Goal: Task Accomplishment & Management: Manage account settings

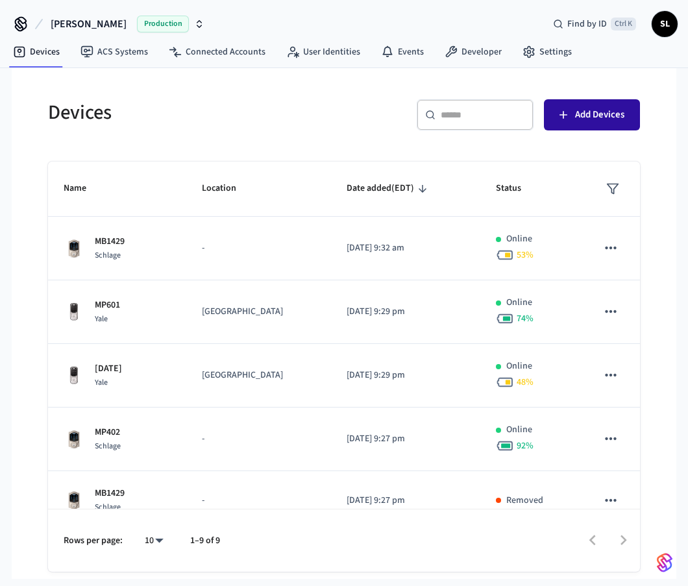
click at [593, 120] on span "Add Devices" at bounding box center [599, 114] width 49 height 17
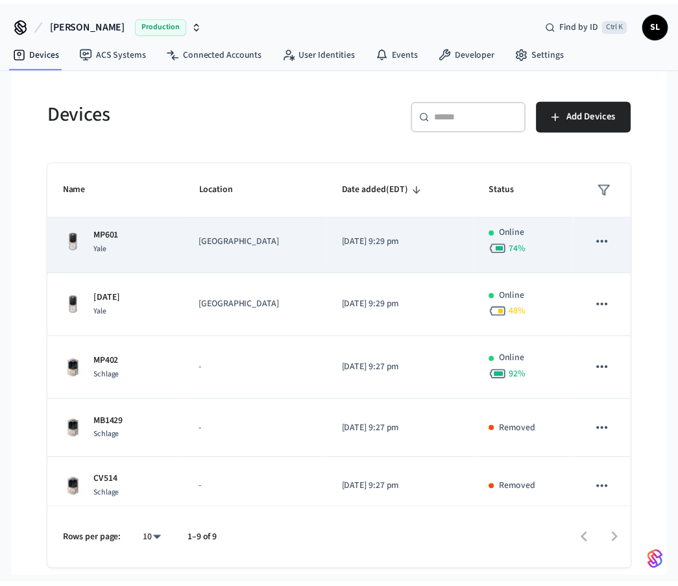
scroll to position [130, 0]
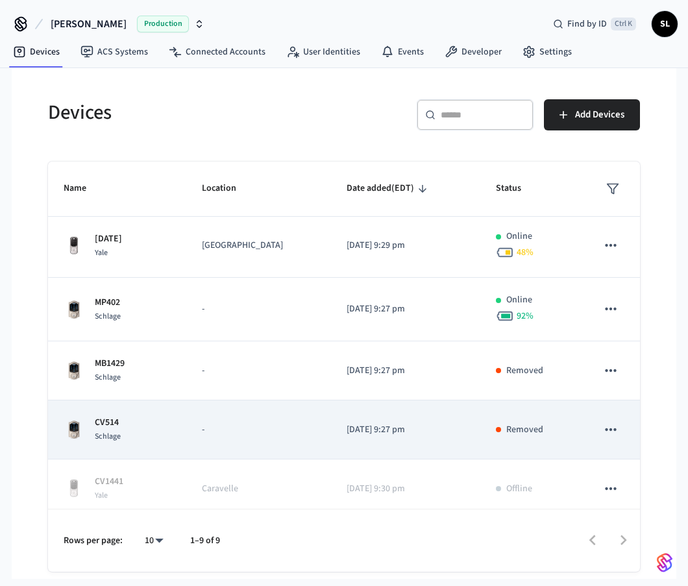
click at [245, 428] on p "-" at bounding box center [259, 430] width 114 height 14
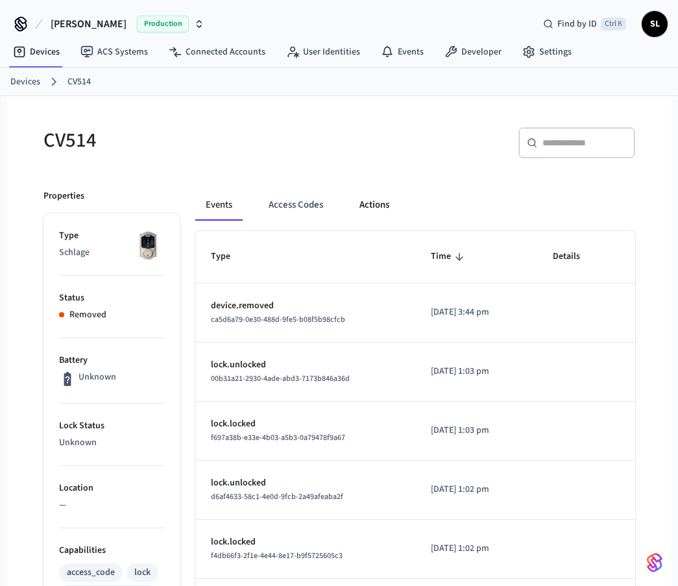
click at [385, 206] on button "Actions" at bounding box center [374, 204] width 51 height 31
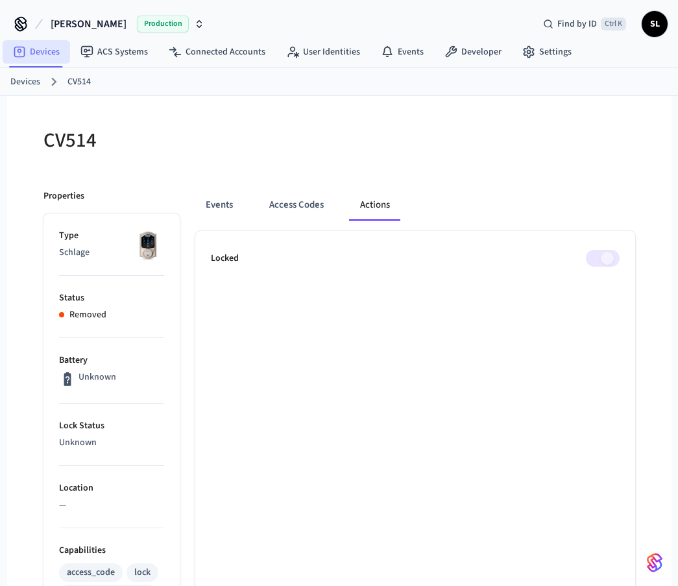
click at [49, 58] on link "Devices" at bounding box center [36, 51] width 67 height 23
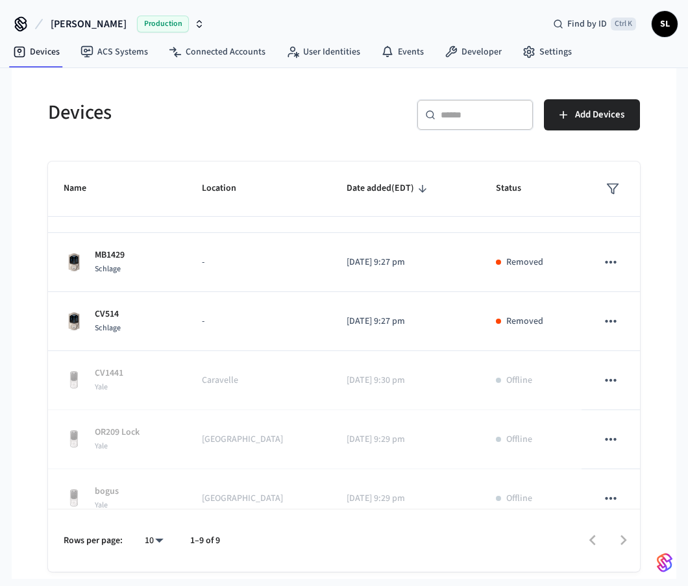
scroll to position [258, 0]
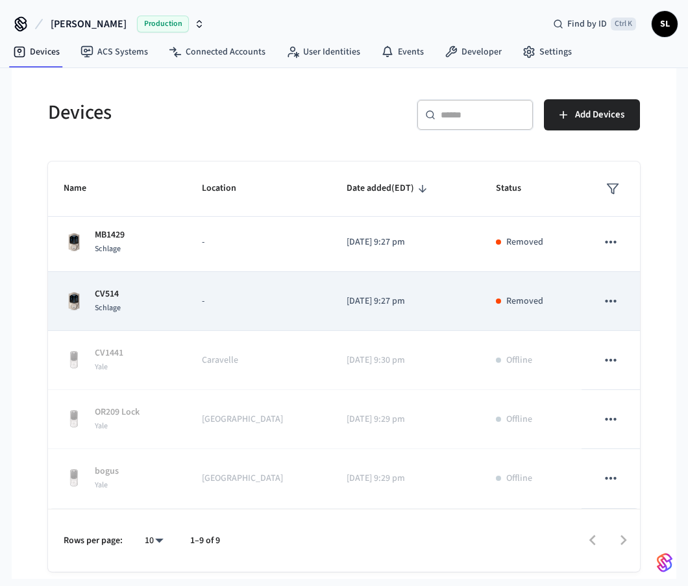
click at [603, 302] on icon "sticky table" at bounding box center [610, 301] width 17 height 17
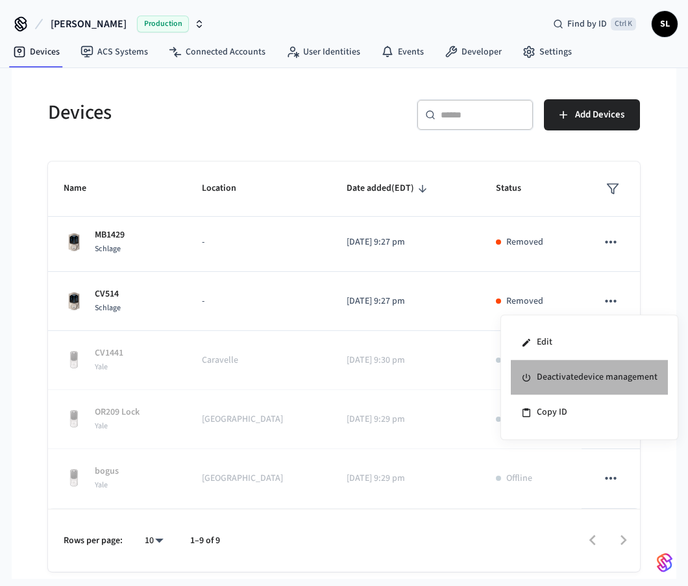
click at [602, 381] on li "Deactivate device management" at bounding box center [589, 377] width 157 height 35
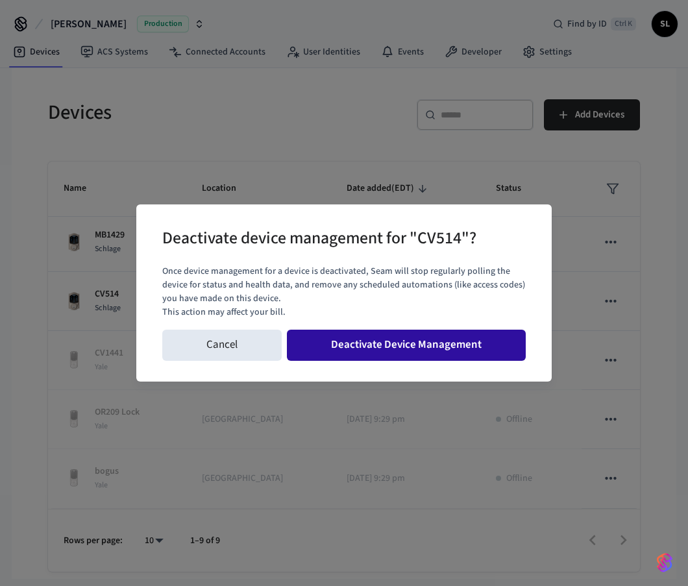
click at [423, 351] on button "Deactivate Device Management" at bounding box center [406, 345] width 239 height 31
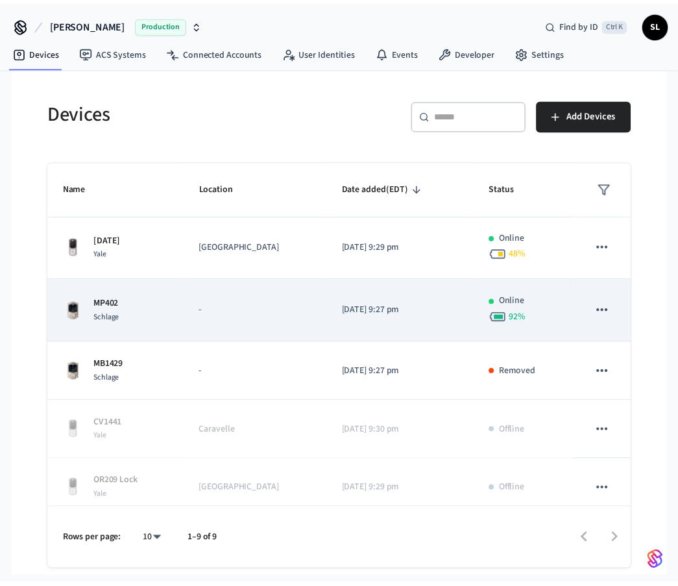
scroll to position [0, 0]
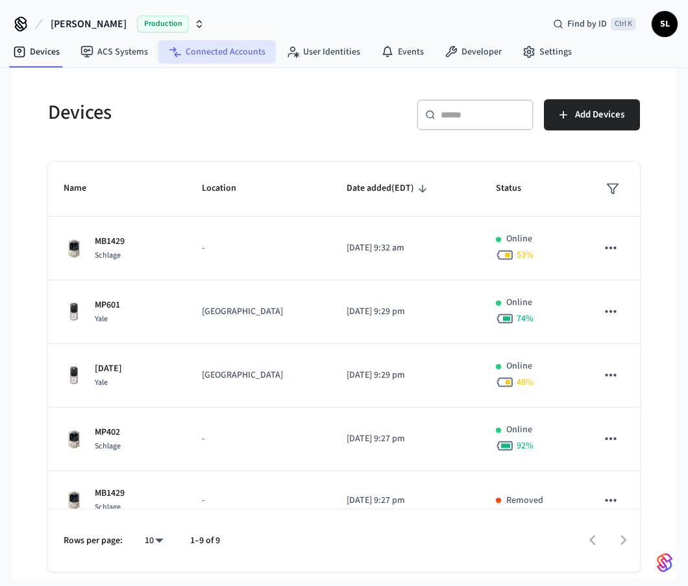
click at [233, 55] on link "Connected Accounts" at bounding box center [216, 51] width 117 height 23
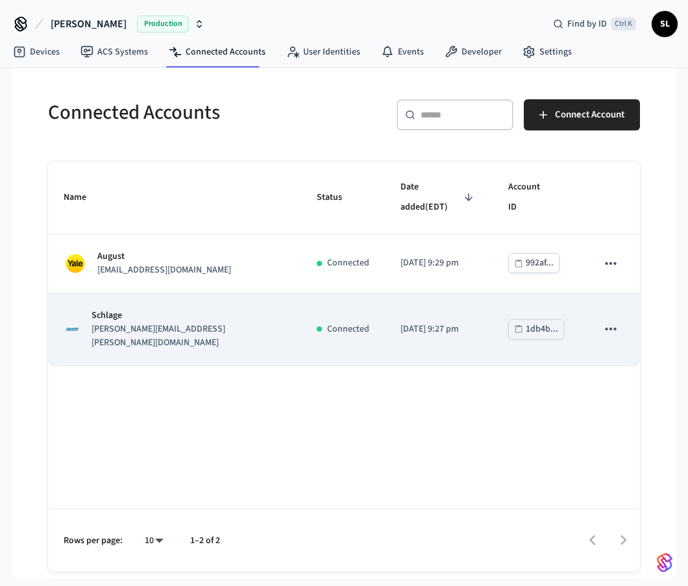
click at [616, 321] on icon "sticky table" at bounding box center [610, 329] width 17 height 17
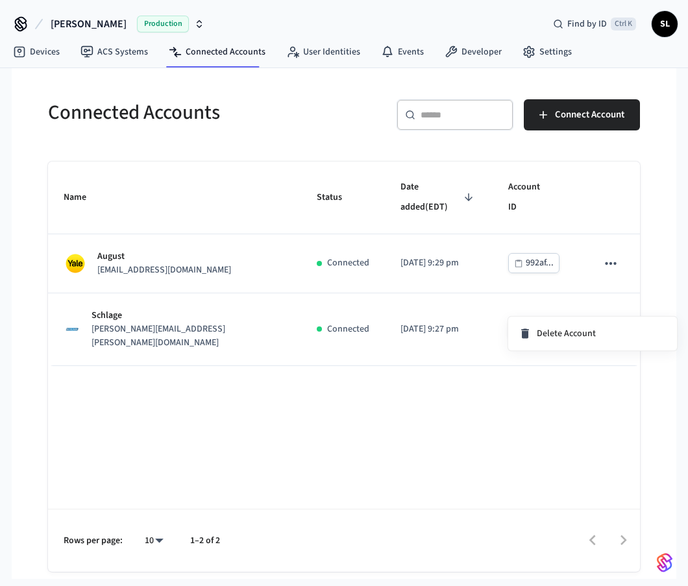
click at [467, 300] on div at bounding box center [344, 293] width 688 height 586
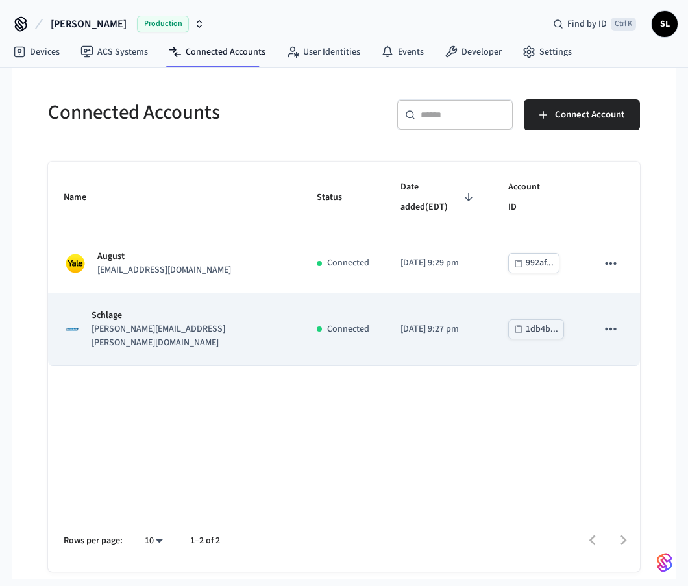
click at [142, 322] on p "[PERSON_NAME][EMAIL_ADDRESS][PERSON_NAME][DOMAIN_NAME]" at bounding box center [188, 335] width 194 height 27
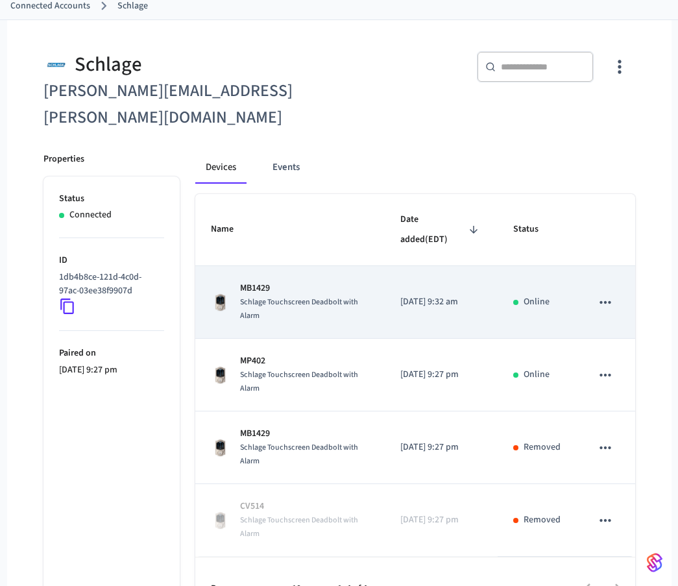
scroll to position [83, 0]
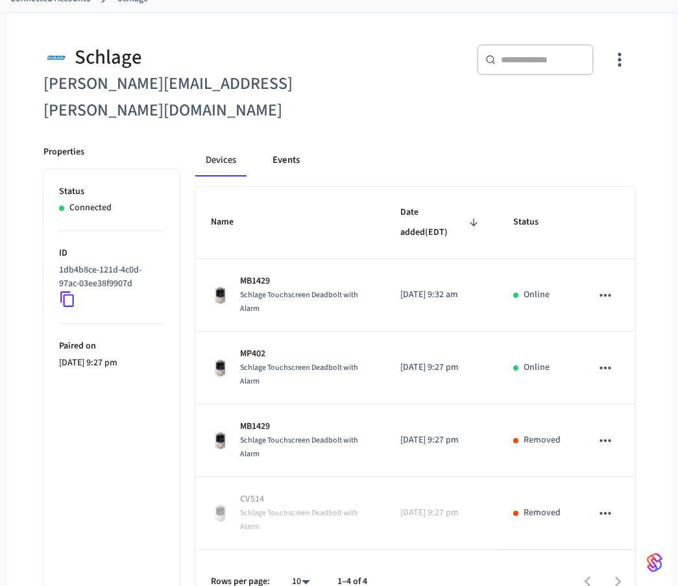
click at [287, 145] on button "Events" at bounding box center [286, 160] width 48 height 31
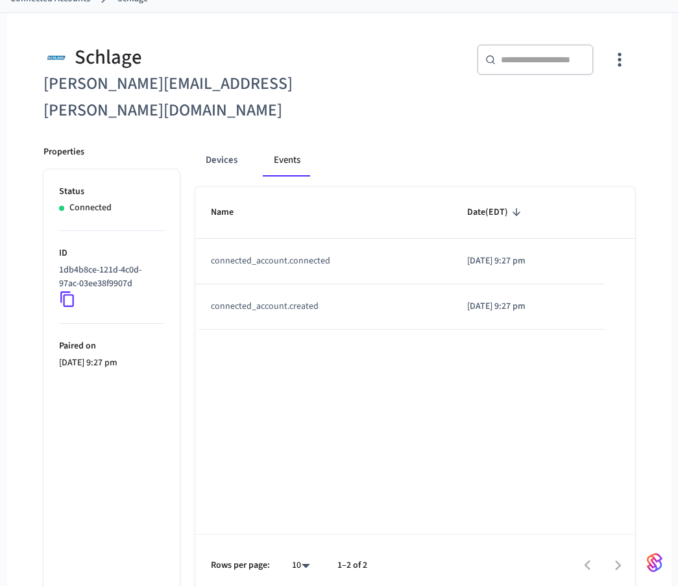
scroll to position [67, 0]
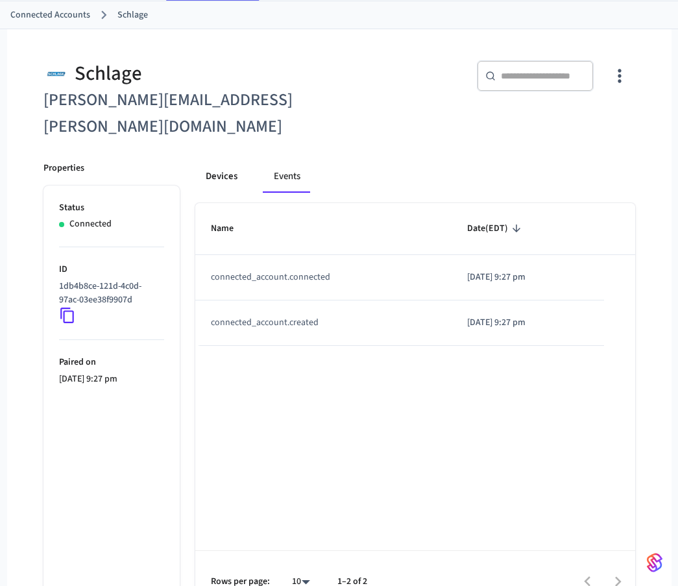
click at [231, 162] on button "Devices" at bounding box center [221, 177] width 53 height 31
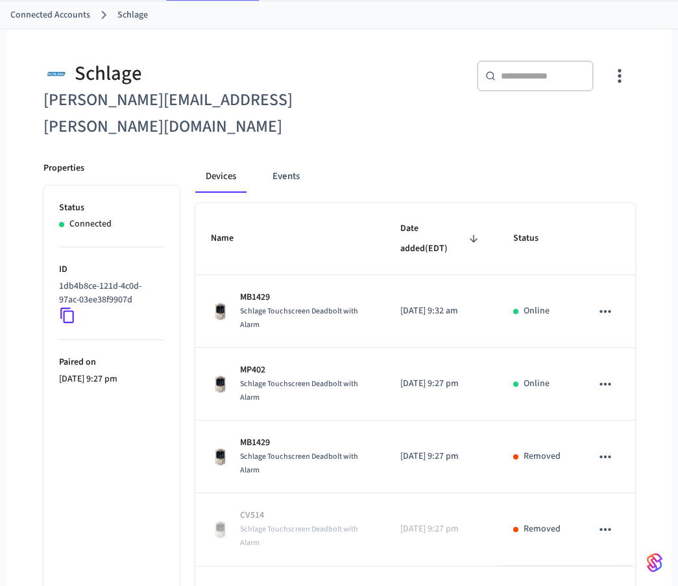
click at [106, 372] on p "[DATE] 9:27 pm" at bounding box center [111, 379] width 105 height 14
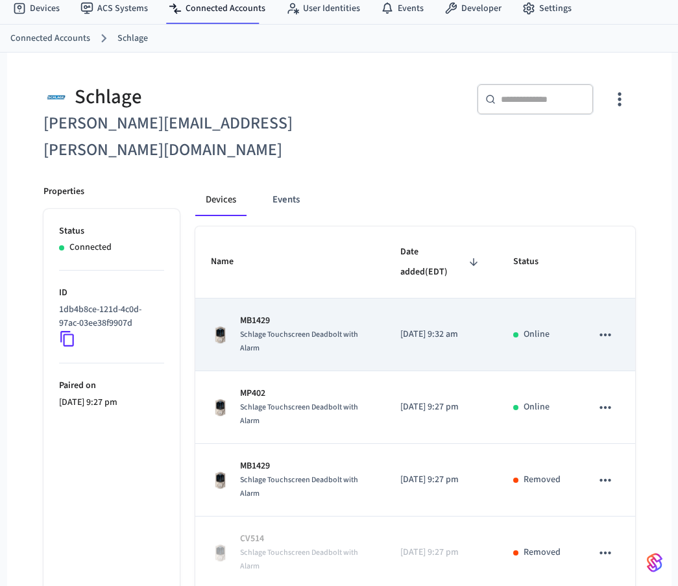
scroll to position [0, 0]
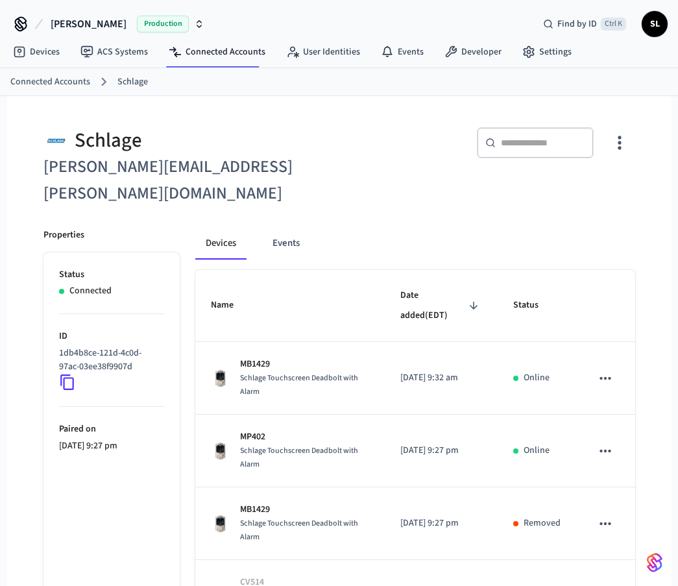
click at [616, 152] on icon "button" at bounding box center [619, 142] width 20 height 20
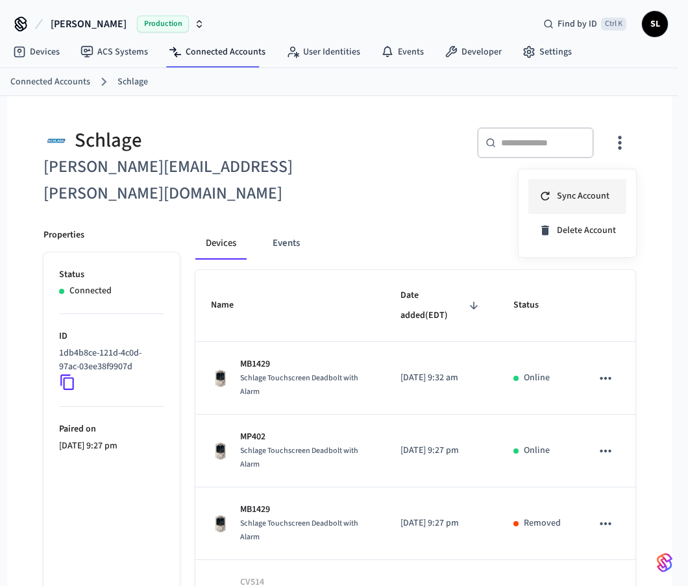
click at [594, 195] on span "Sync Account" at bounding box center [583, 195] width 53 height 13
click at [360, 161] on div at bounding box center [344, 293] width 688 height 586
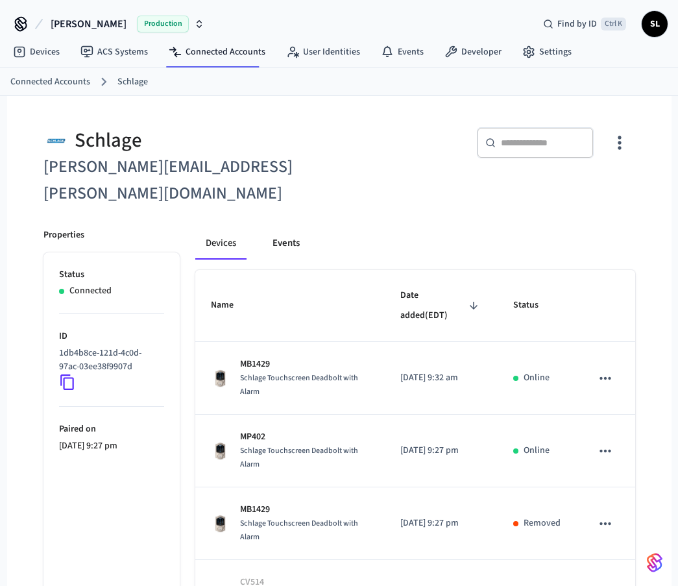
click at [294, 228] on button "Events" at bounding box center [286, 243] width 48 height 31
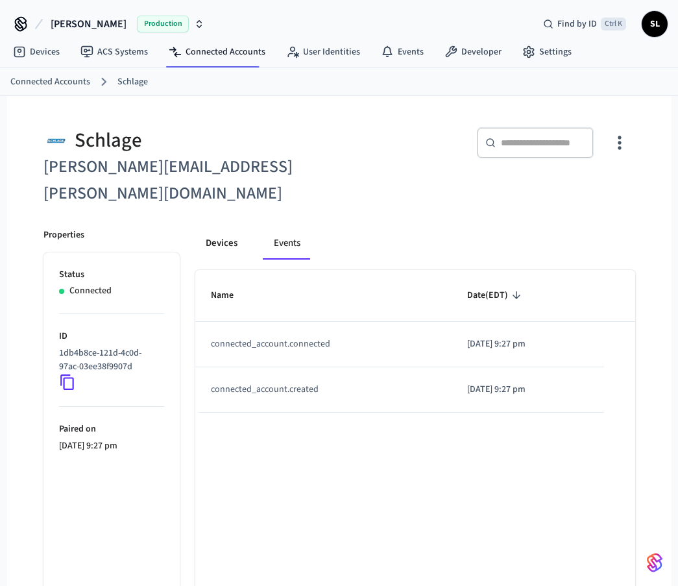
click at [223, 228] on button "Devices" at bounding box center [221, 243] width 53 height 31
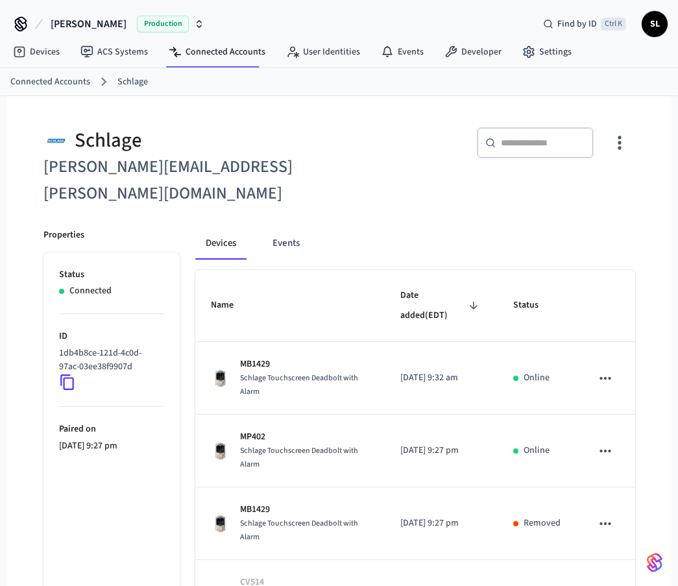
click at [618, 140] on icon "button" at bounding box center [619, 142] width 20 height 20
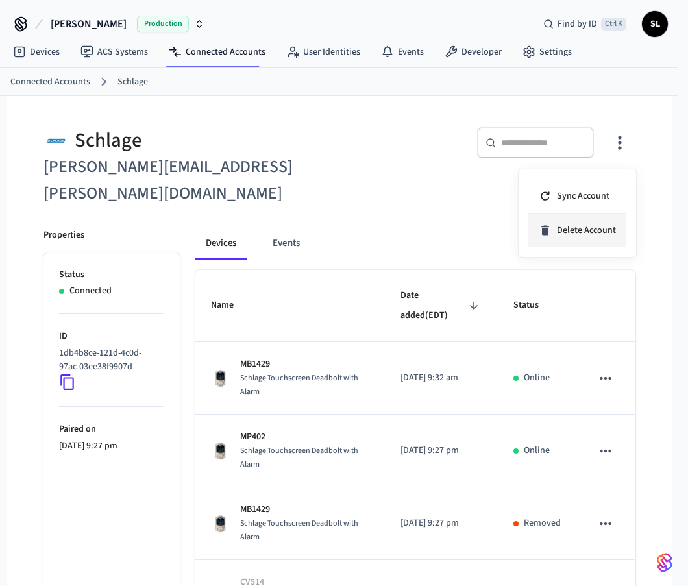
click at [584, 234] on span "Delete Account" at bounding box center [586, 230] width 59 height 13
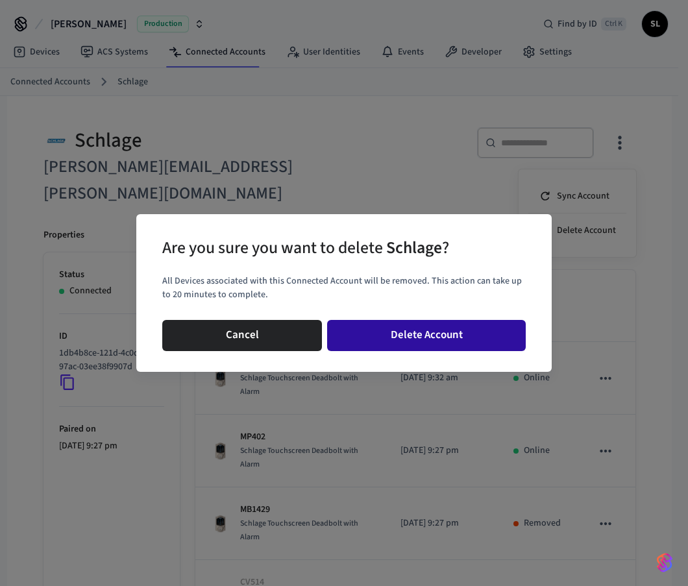
click at [403, 332] on button "Delete Account" at bounding box center [426, 335] width 199 height 31
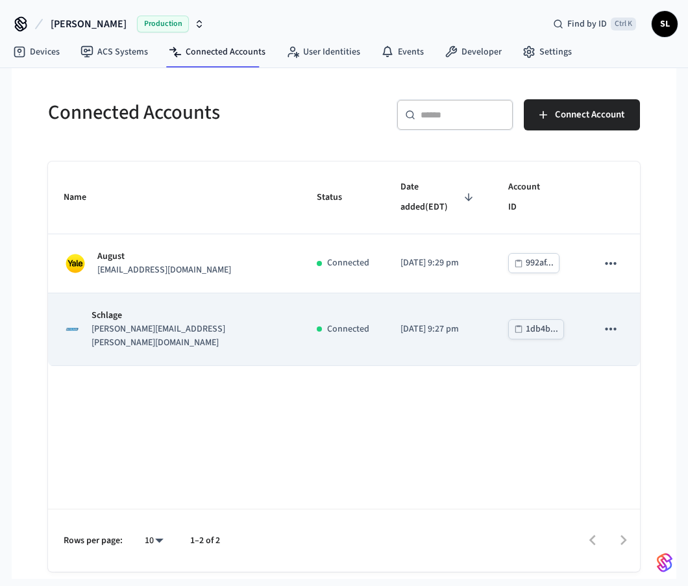
click at [618, 321] on icon "sticky table" at bounding box center [610, 329] width 17 height 17
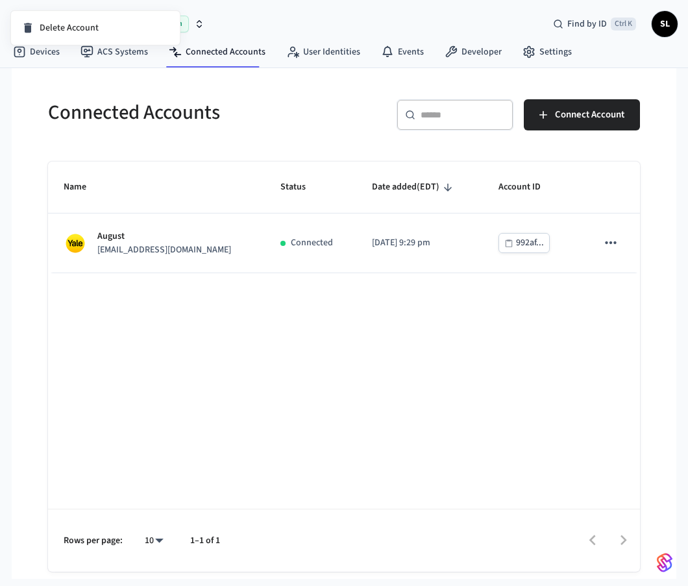
click at [252, 107] on div at bounding box center [344, 293] width 688 height 586
click at [122, 53] on link "ACS Systems" at bounding box center [114, 51] width 88 height 23
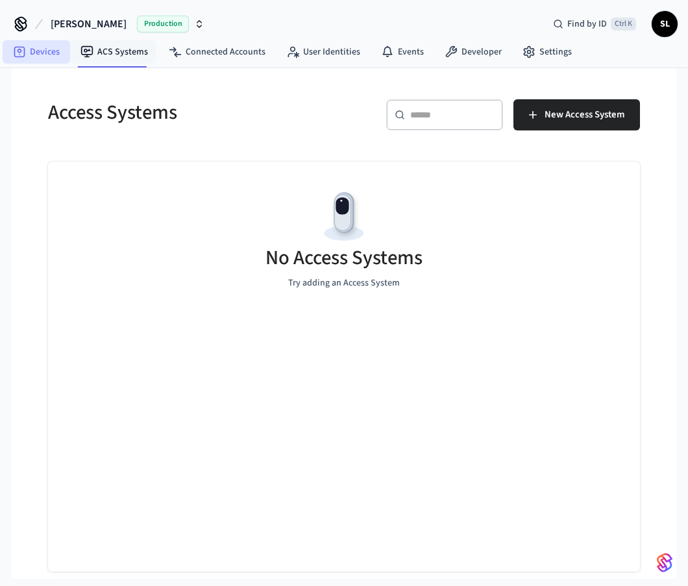
click at [55, 55] on link "Devices" at bounding box center [36, 51] width 67 height 23
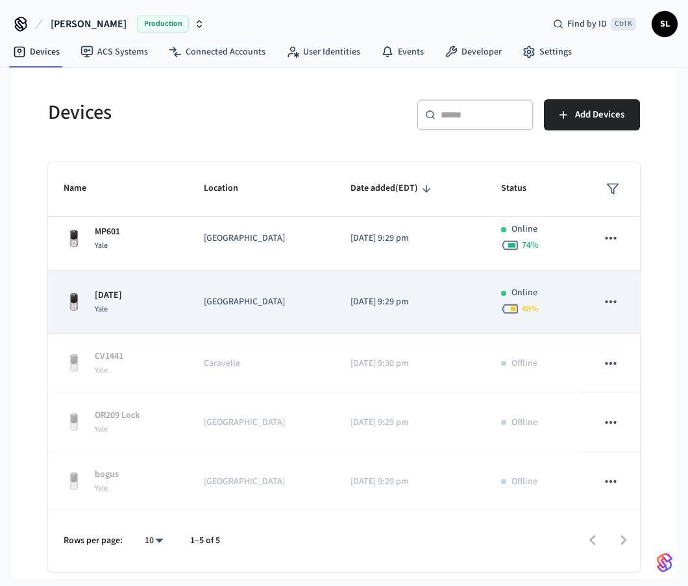
scroll to position [12, 0]
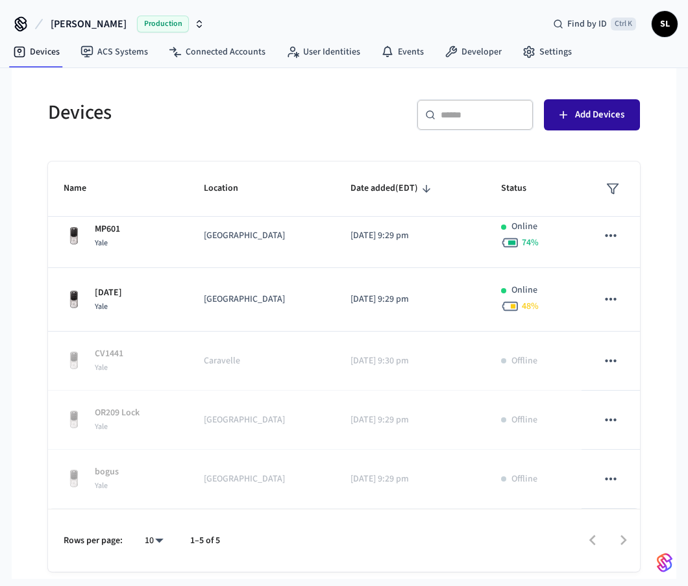
click at [634, 117] on button "Add Devices" at bounding box center [592, 114] width 96 height 31
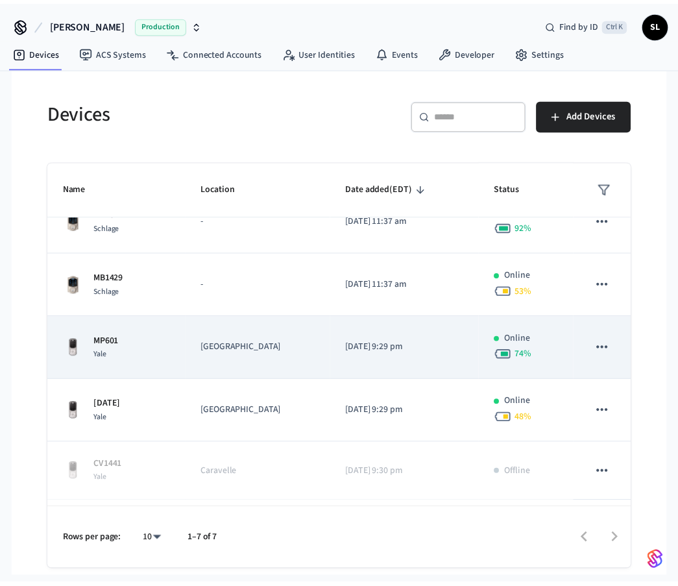
scroll to position [0, 0]
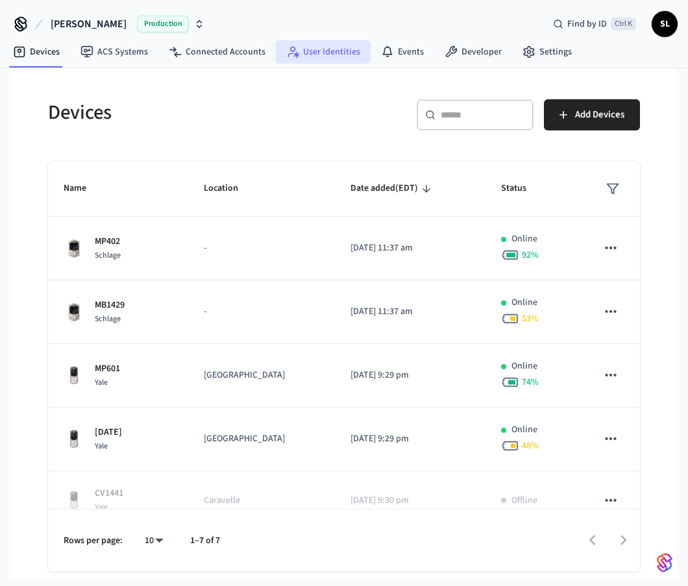
click at [346, 60] on link "User Identities" at bounding box center [323, 51] width 95 height 23
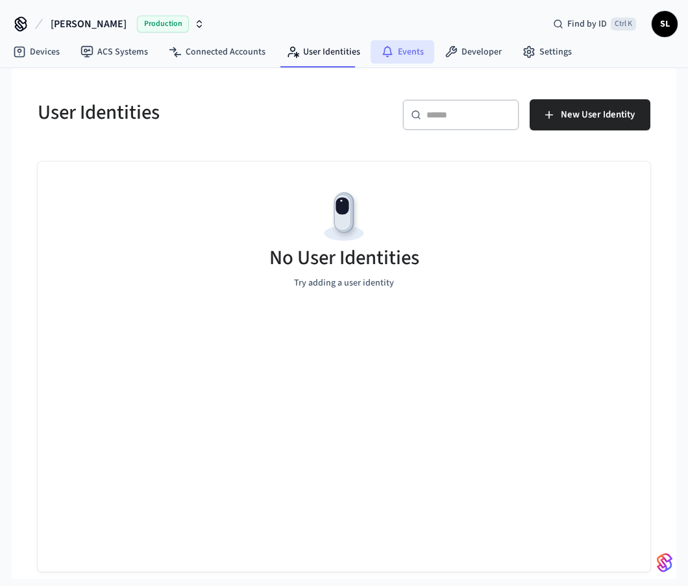
click at [406, 62] on link "Events" at bounding box center [402, 51] width 64 height 23
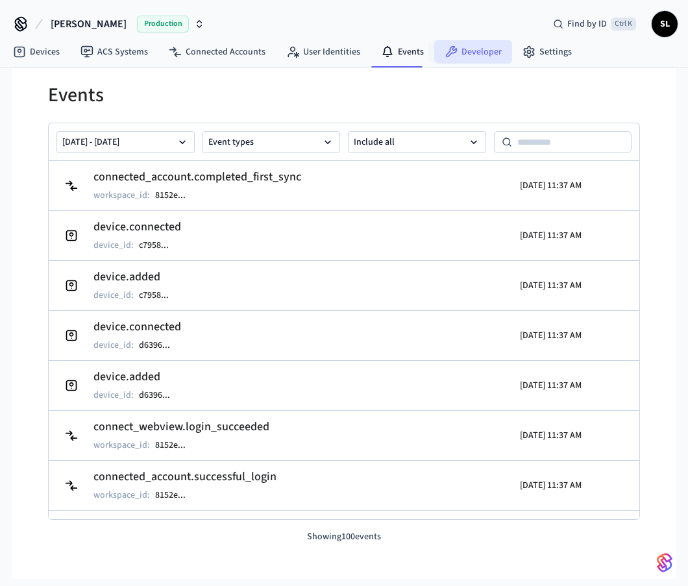
click at [472, 58] on link "Developer" at bounding box center [473, 51] width 78 height 23
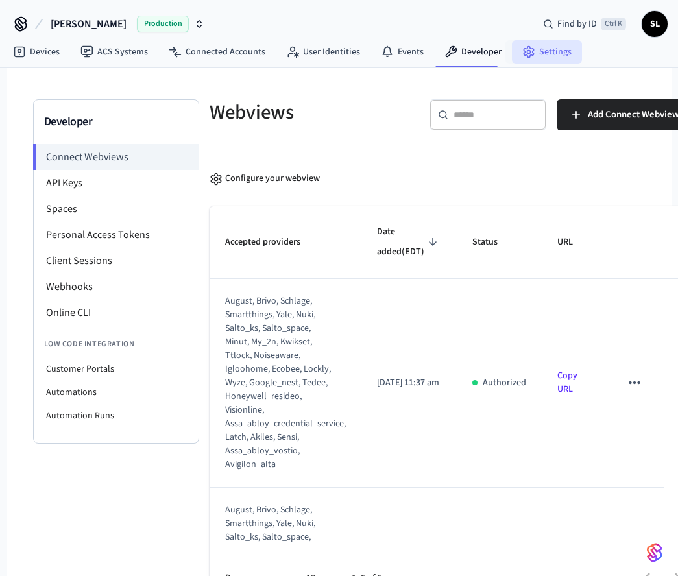
click at [542, 55] on link "Settings" at bounding box center [547, 51] width 70 height 23
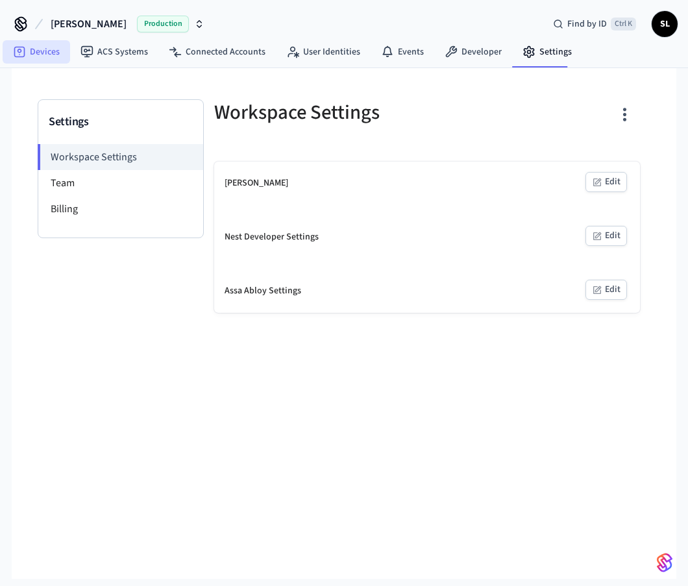
click at [37, 53] on link "Devices" at bounding box center [36, 51] width 67 height 23
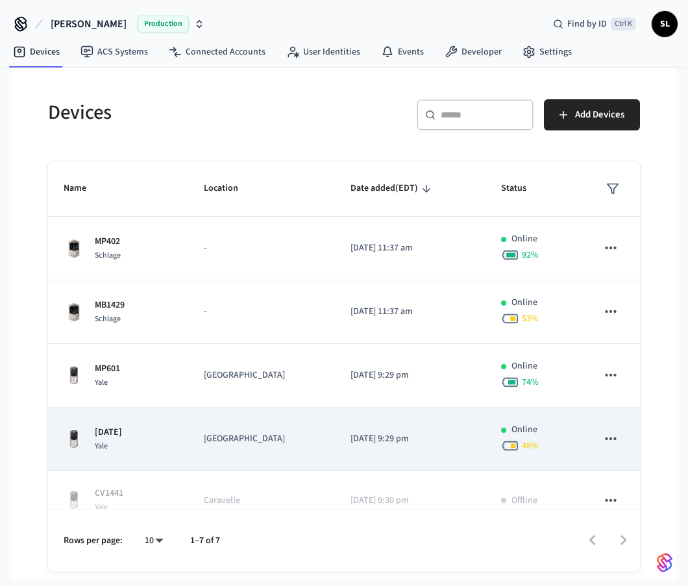
click at [165, 426] on div "[DATE] Yale" at bounding box center [118, 439] width 109 height 27
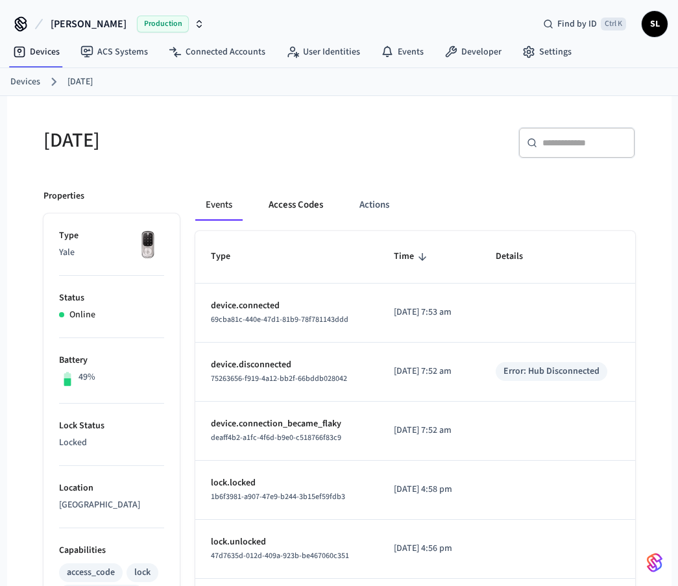
click at [303, 206] on button "Access Codes" at bounding box center [295, 204] width 75 height 31
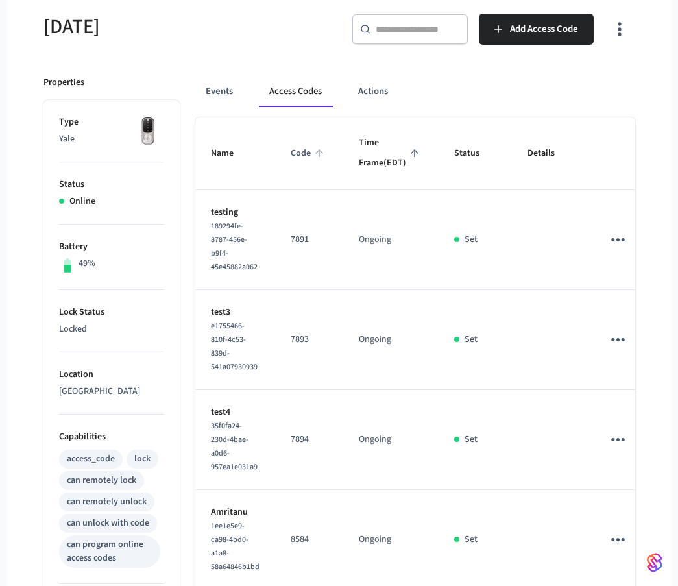
scroll to position [130, 0]
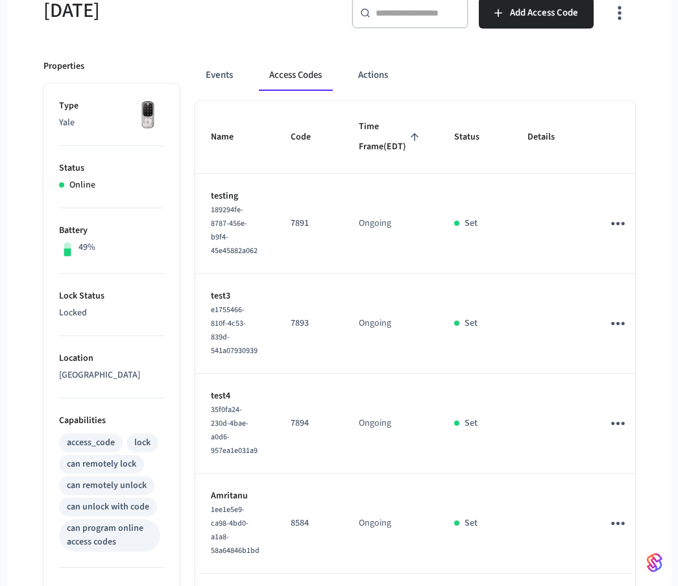
click at [608, 234] on icon "sticky table" at bounding box center [618, 223] width 20 height 20
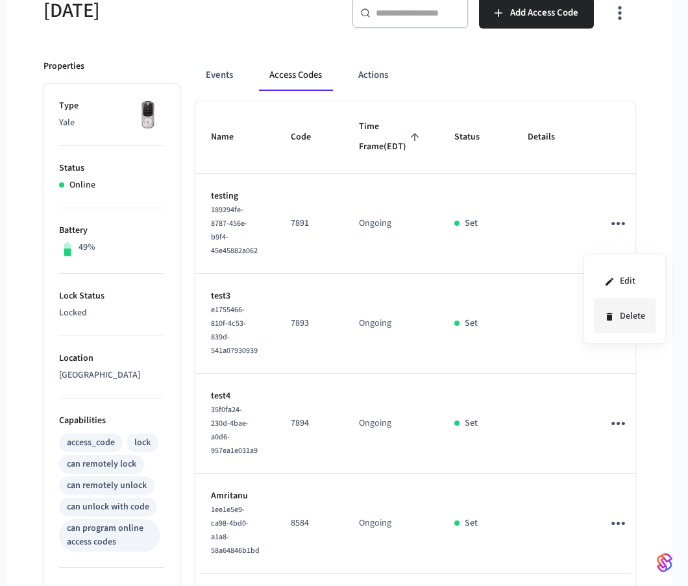
click at [625, 317] on li "Delete" at bounding box center [625, 316] width 62 height 34
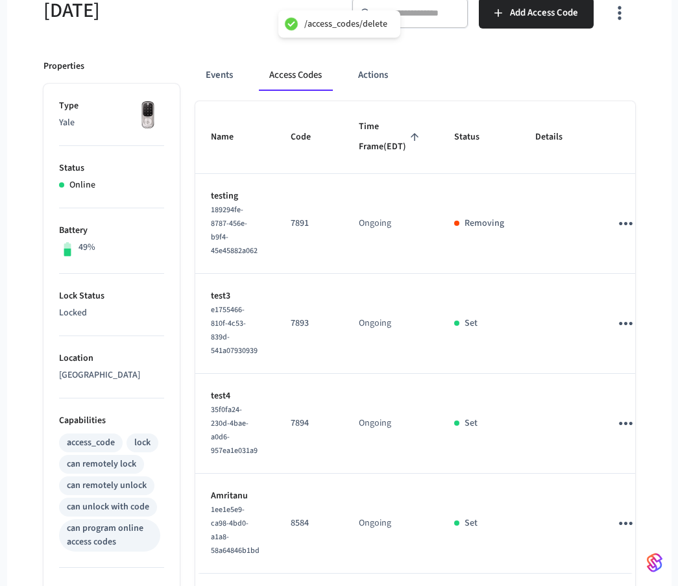
click at [616, 234] on icon "sticky table" at bounding box center [626, 223] width 20 height 20
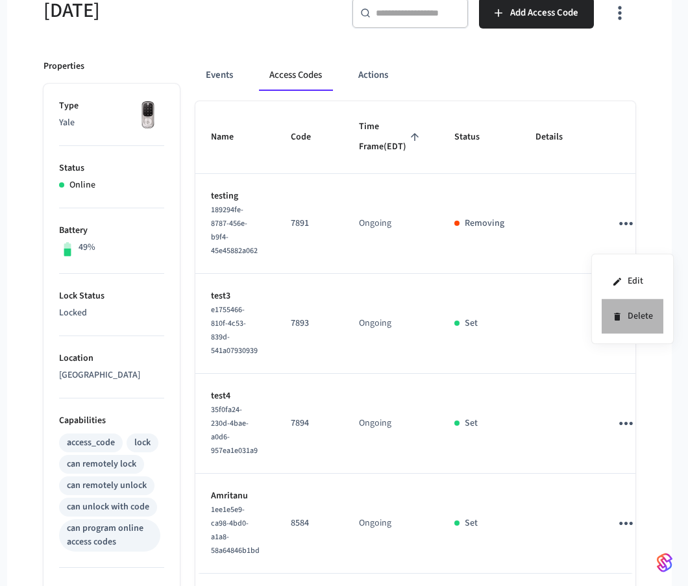
click at [629, 319] on li "Delete" at bounding box center [632, 316] width 62 height 34
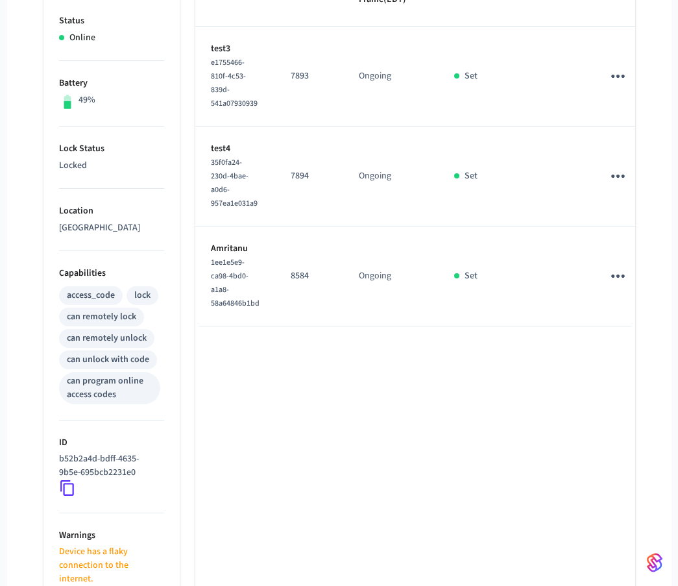
scroll to position [260, 0]
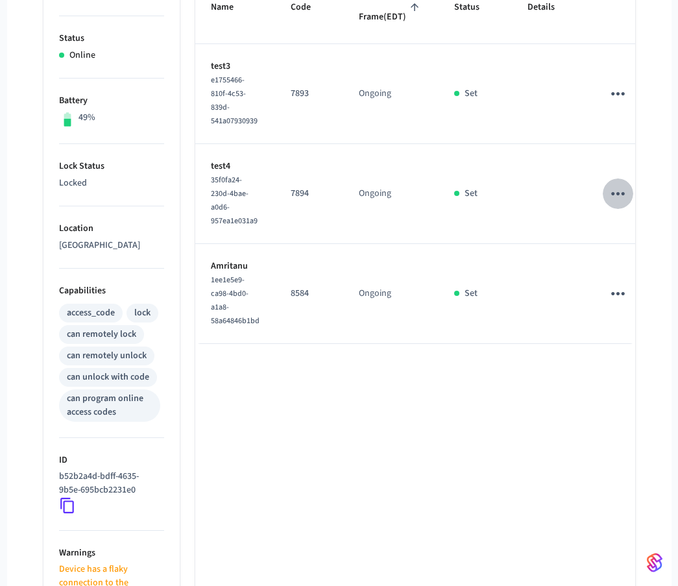
click at [608, 204] on icon "sticky table" at bounding box center [618, 194] width 20 height 20
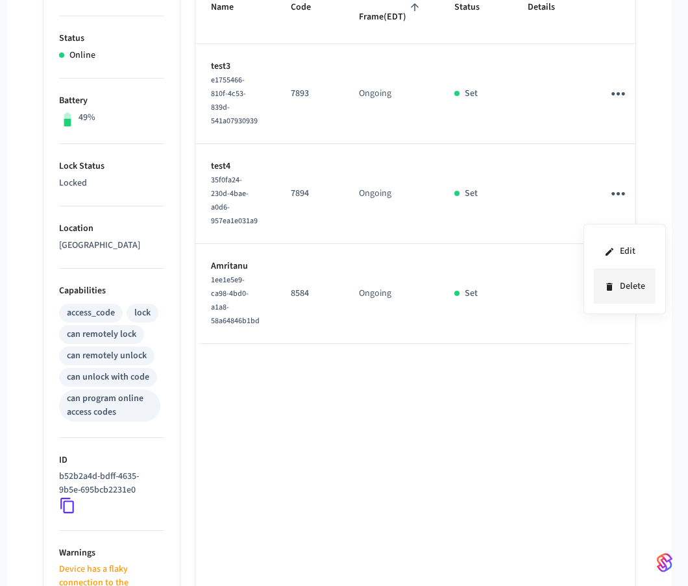
click at [632, 280] on li "Delete" at bounding box center [625, 286] width 62 height 34
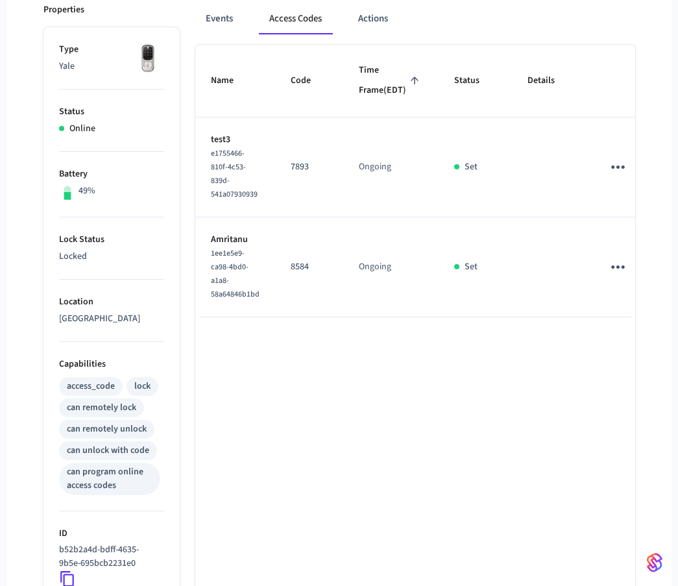
scroll to position [195, 0]
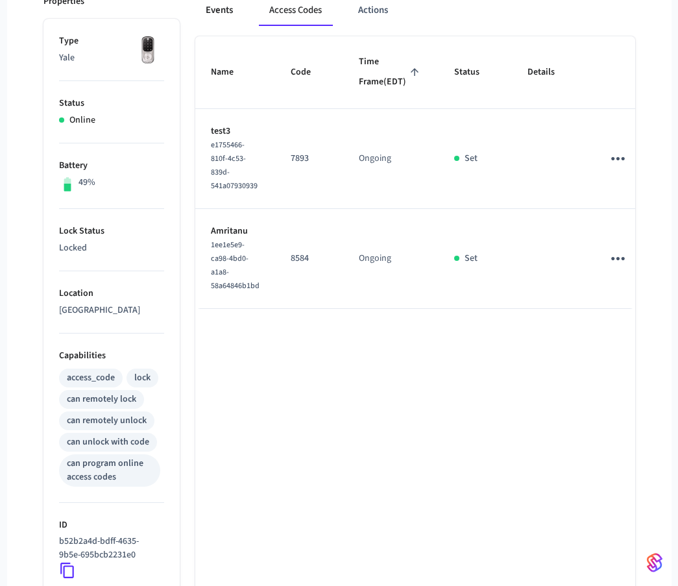
click at [228, 19] on button "Events" at bounding box center [219, 10] width 48 height 31
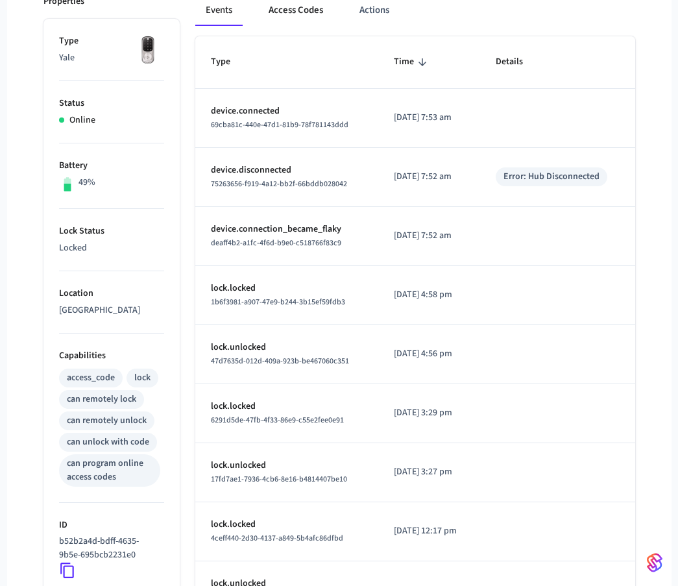
click at [311, 19] on button "Access Codes" at bounding box center [295, 10] width 75 height 31
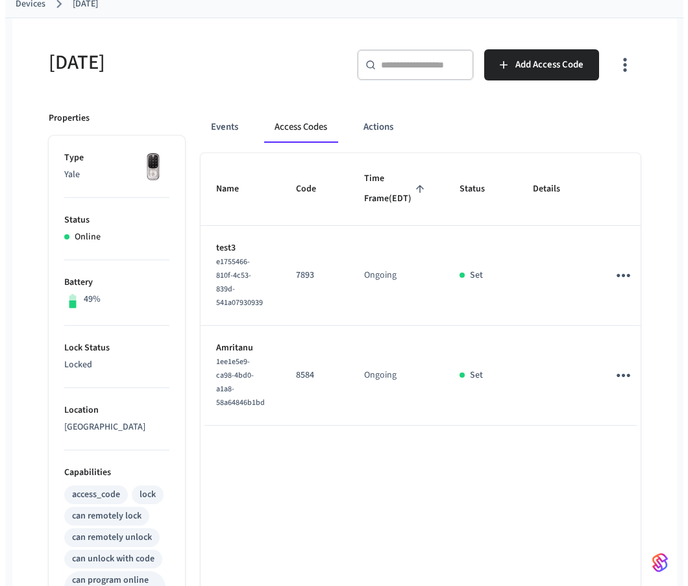
scroll to position [0, 0]
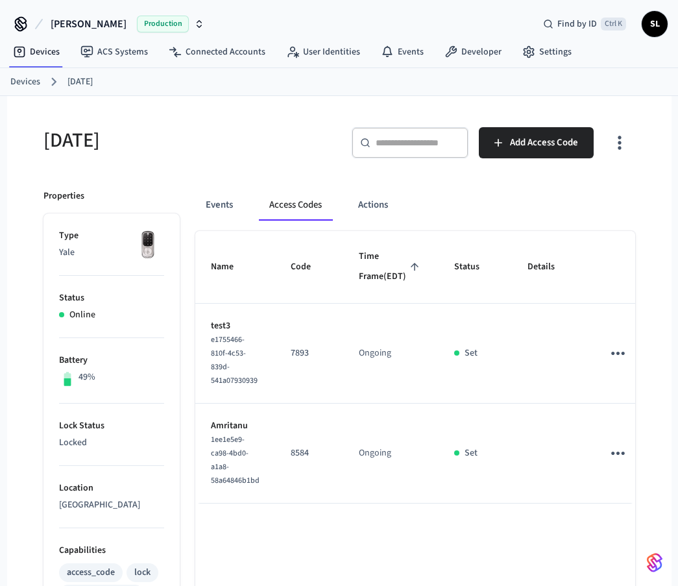
click at [32, 82] on link "Devices" at bounding box center [25, 82] width 30 height 14
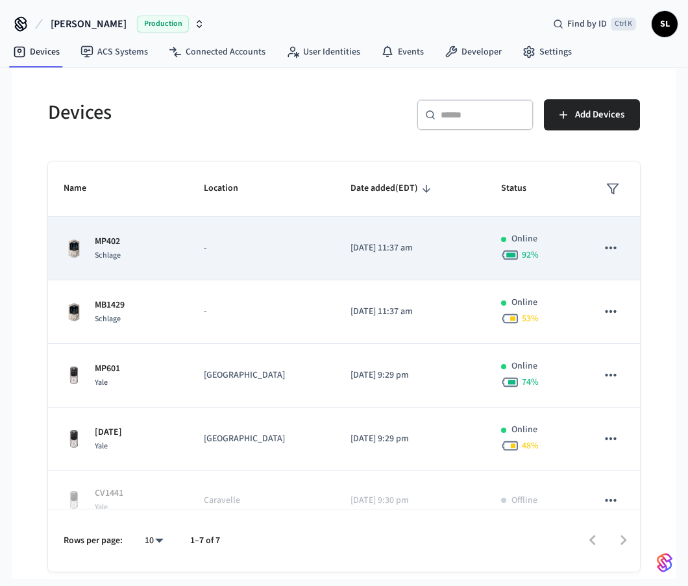
click at [604, 254] on icon "sticky table" at bounding box center [610, 247] width 17 height 17
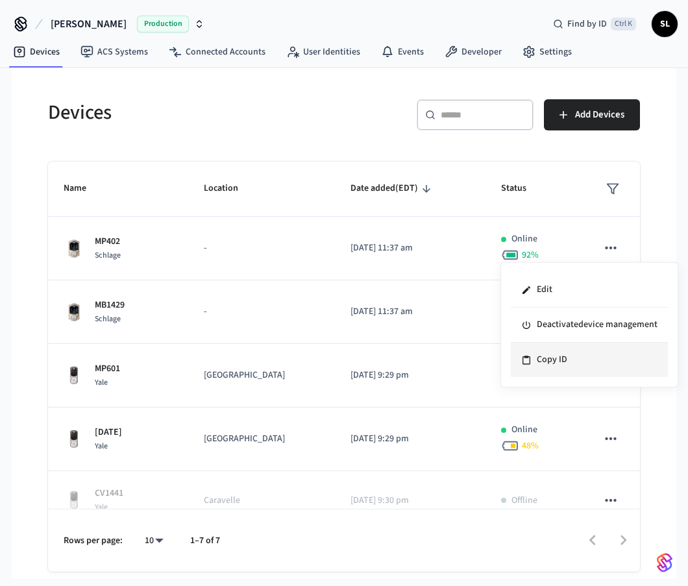
click at [546, 360] on li "Copy ID" at bounding box center [589, 360] width 157 height 34
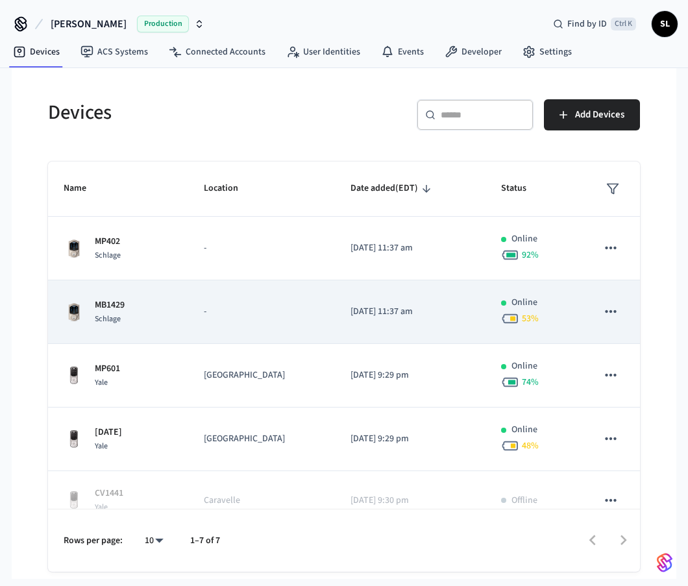
click at [605, 313] on icon "sticky table" at bounding box center [610, 311] width 11 height 3
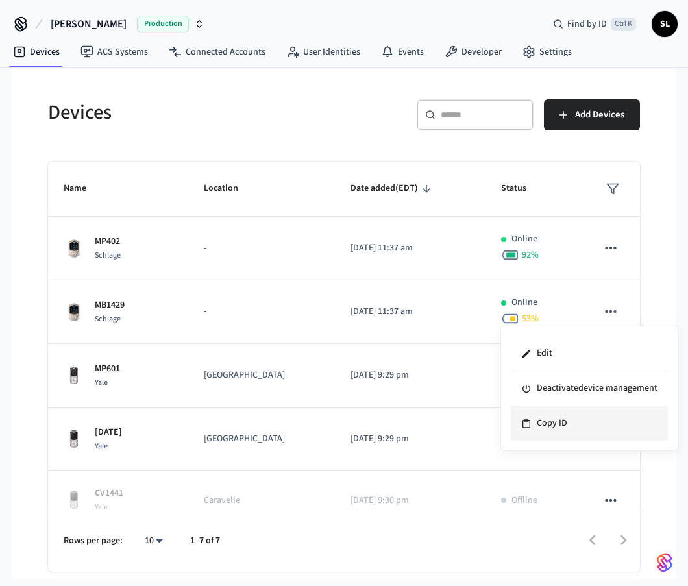
click at [554, 419] on li "Copy ID" at bounding box center [589, 423] width 157 height 34
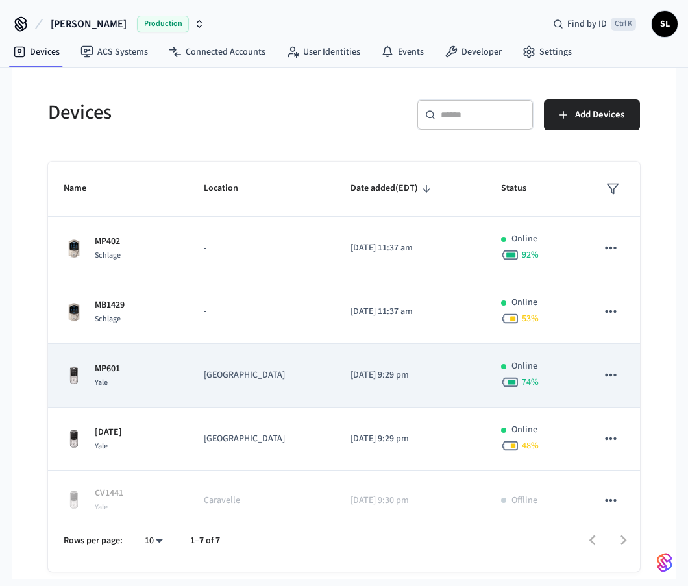
click at [603, 374] on icon "sticky table" at bounding box center [610, 375] width 17 height 17
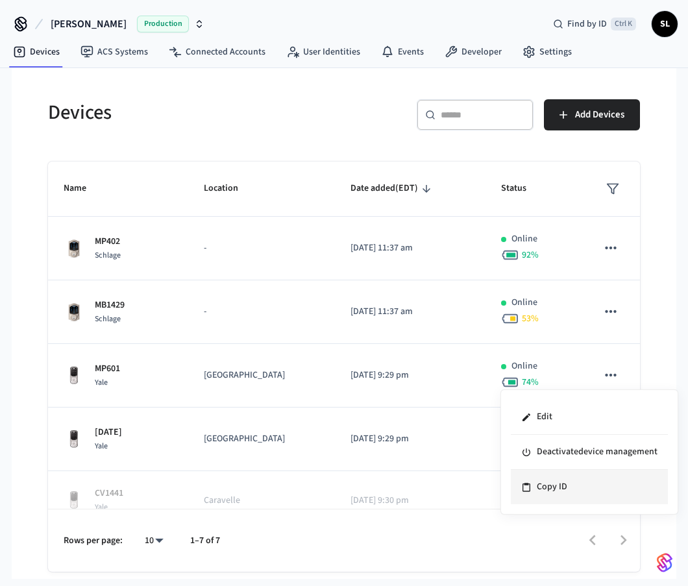
click at [541, 483] on li "Copy ID" at bounding box center [589, 487] width 157 height 34
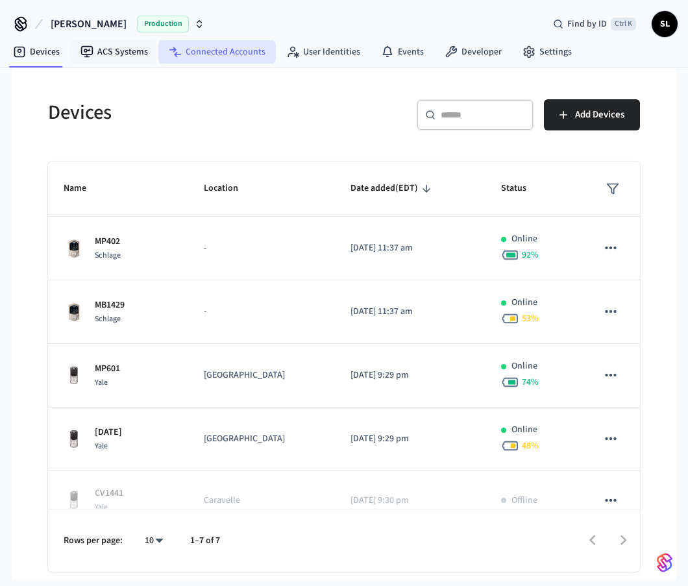
click at [212, 55] on link "Connected Accounts" at bounding box center [216, 51] width 117 height 23
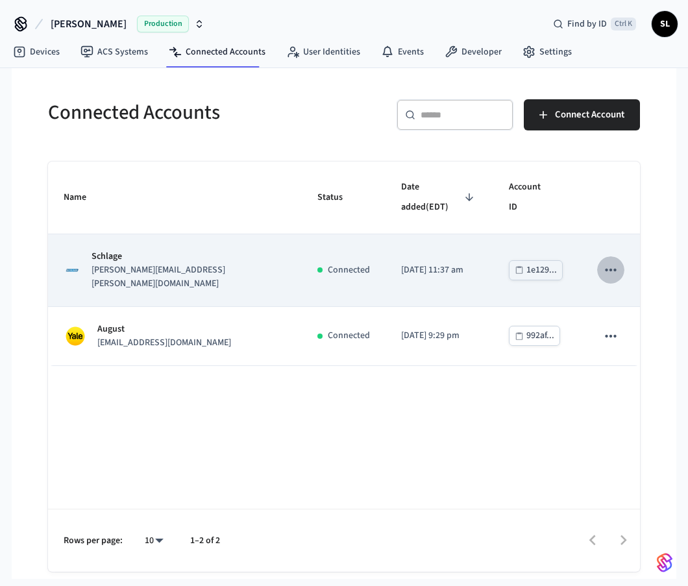
click at [616, 269] on icon "sticky table" at bounding box center [610, 270] width 11 height 3
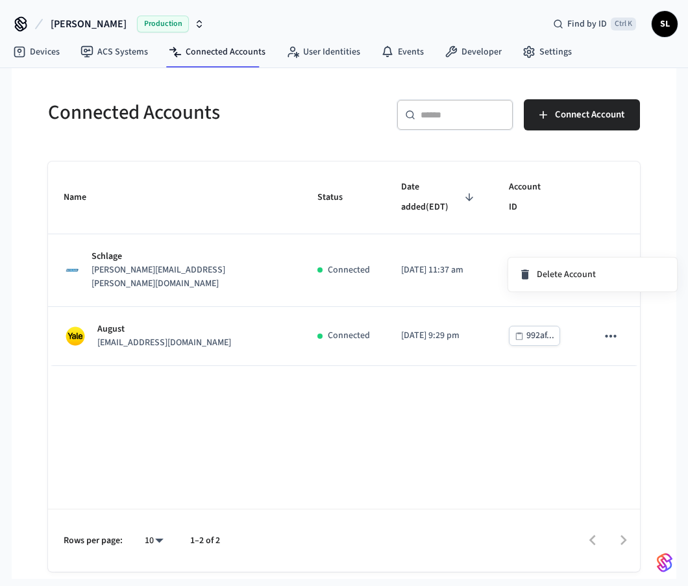
click at [145, 237] on div at bounding box center [344, 293] width 688 height 586
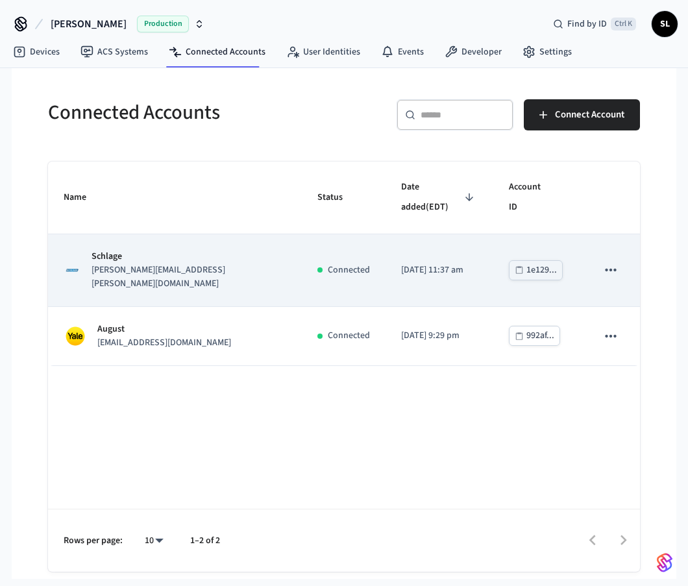
click at [143, 250] on p "Schlage" at bounding box center [188, 257] width 195 height 14
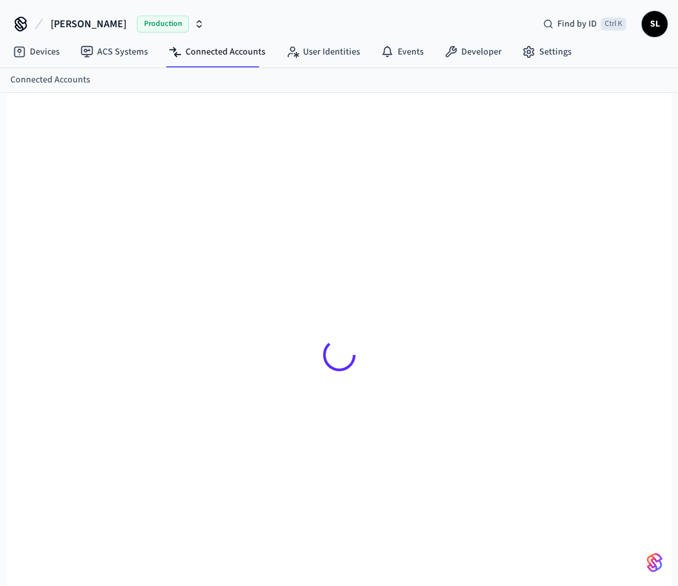
click at [144, 236] on div at bounding box center [339, 354] width 613 height 461
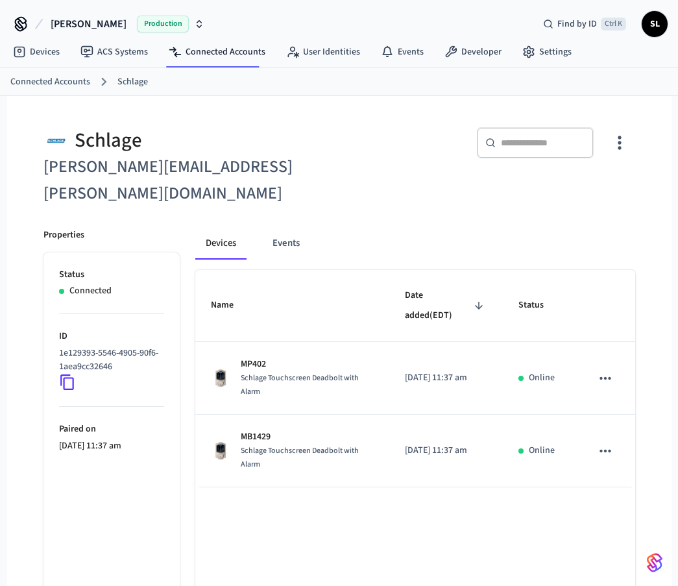
click at [625, 138] on icon "button" at bounding box center [619, 142] width 20 height 20
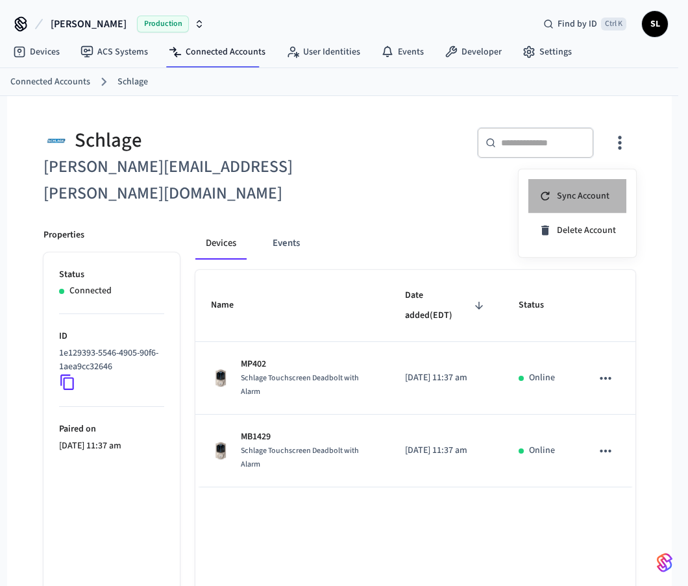
click at [590, 196] on span "Sync Account" at bounding box center [583, 195] width 53 height 13
